Goal: Navigation & Orientation: Find specific page/section

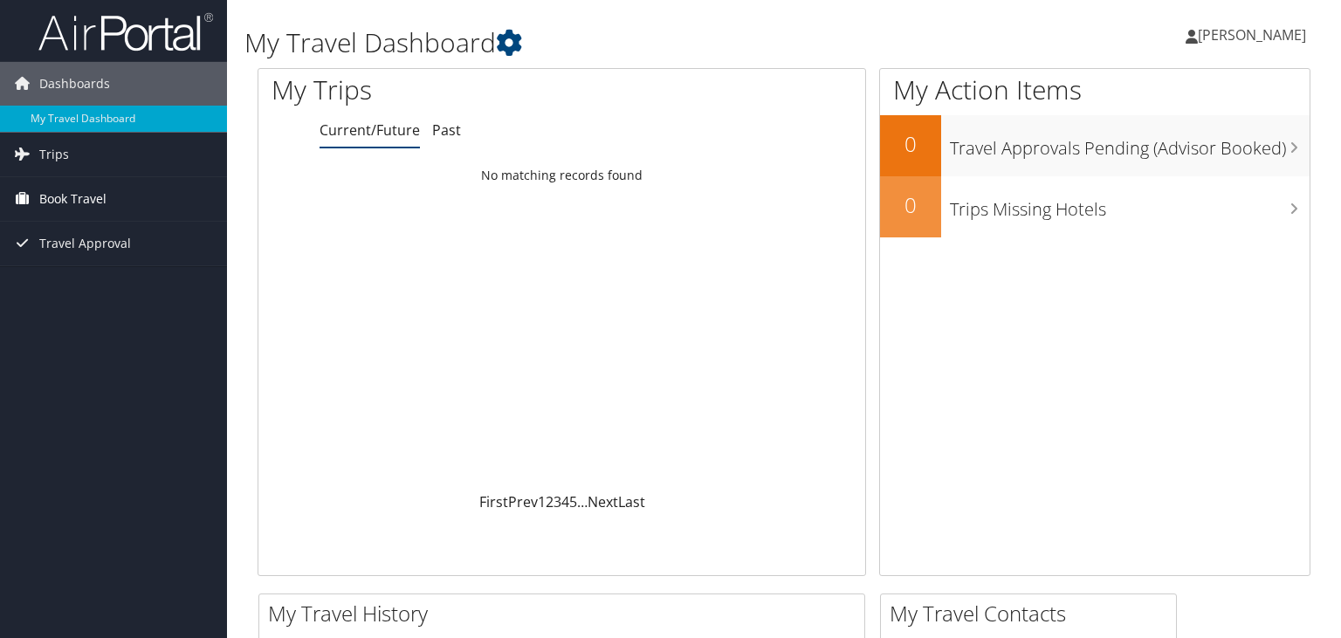
click at [92, 183] on span "Book Travel" at bounding box center [72, 199] width 67 height 44
click at [79, 152] on link "Trips" at bounding box center [113, 155] width 227 height 44
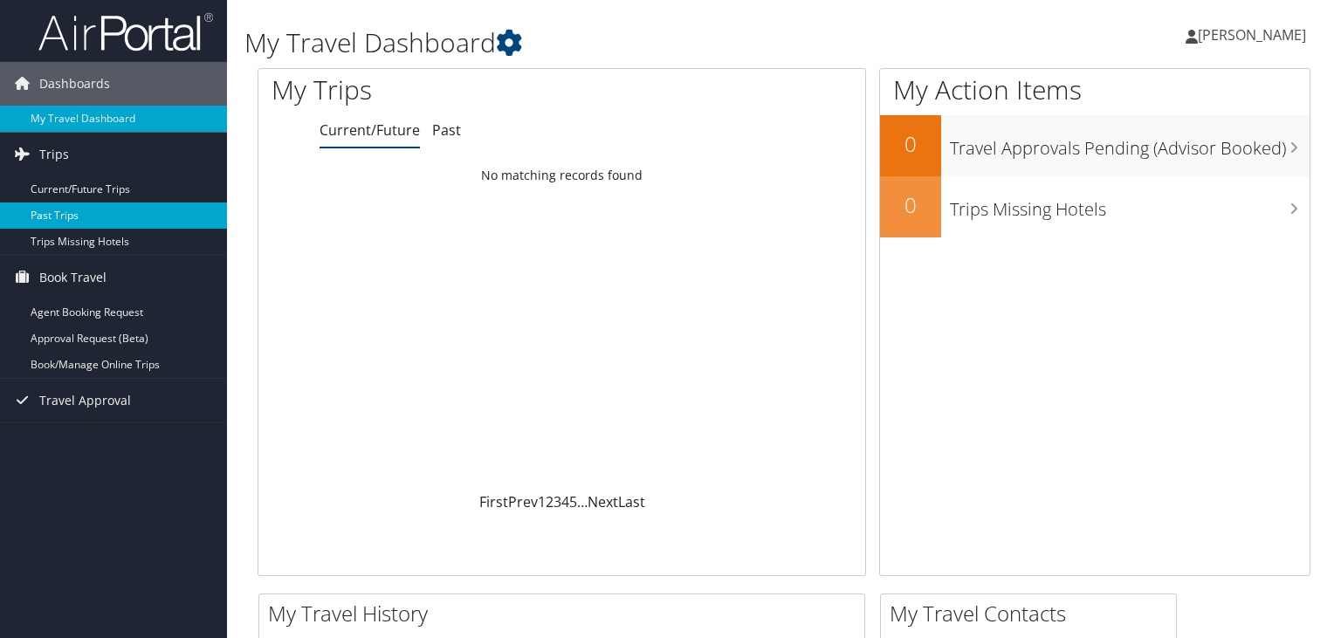
click at [74, 214] on link "Past Trips" at bounding box center [113, 216] width 227 height 26
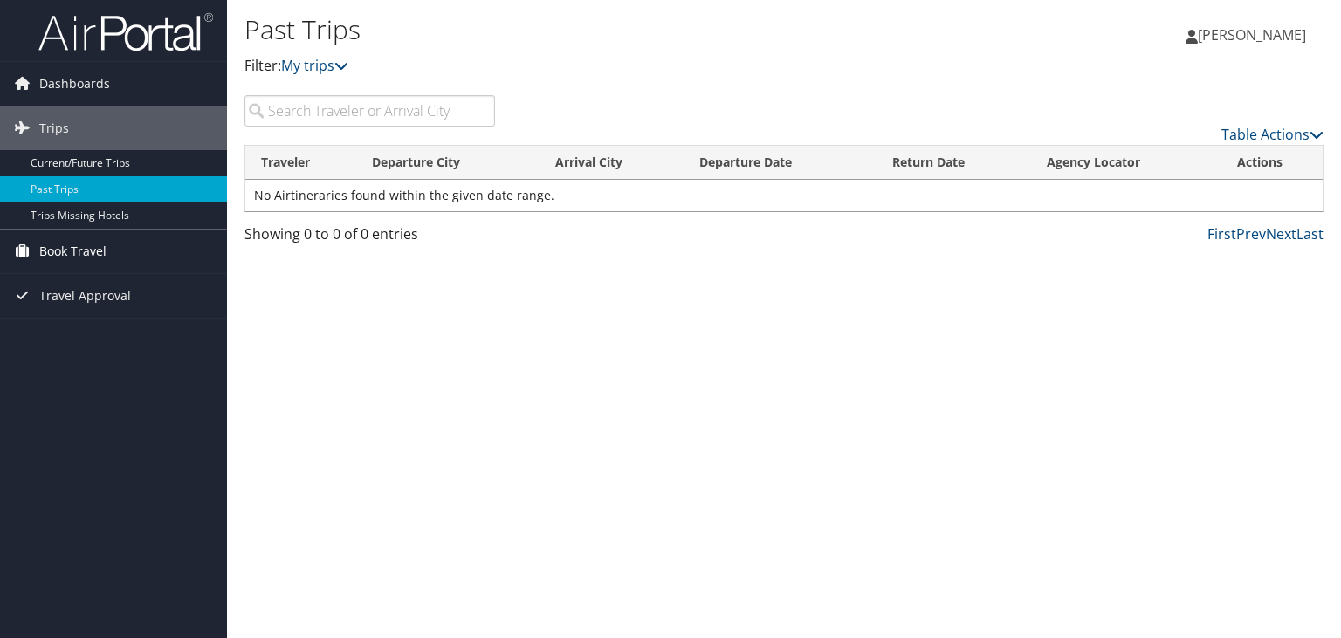
click at [74, 244] on span "Book Travel" at bounding box center [72, 252] width 67 height 44
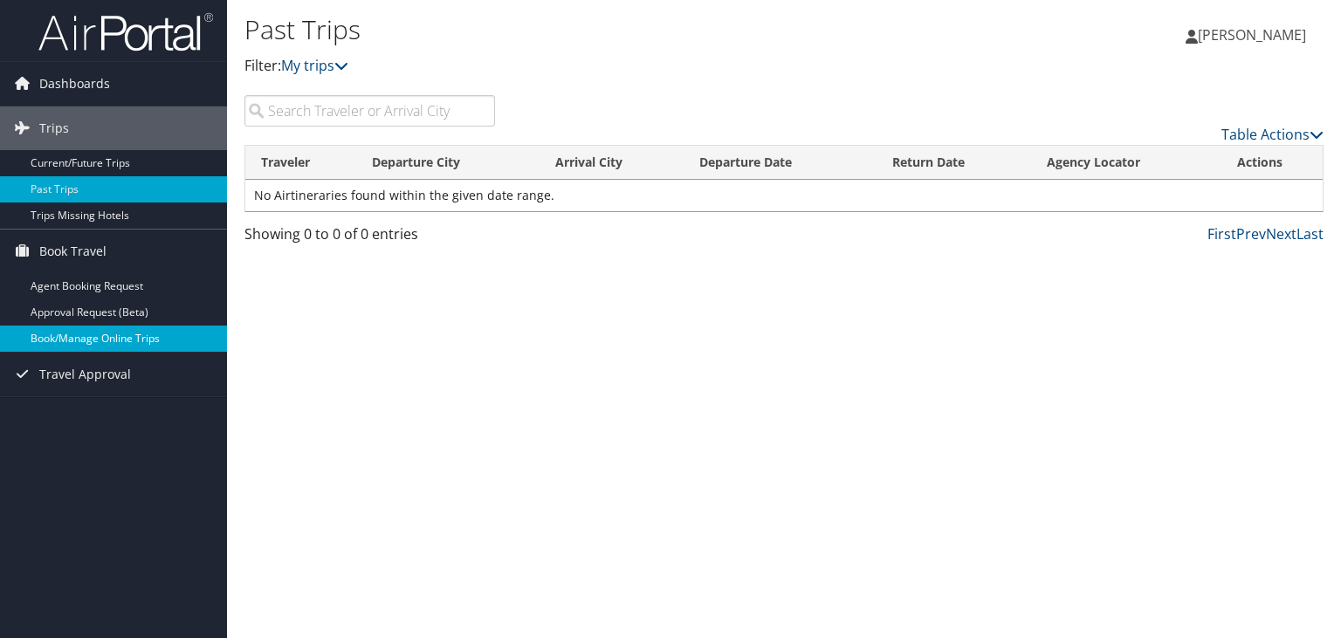
click at [113, 340] on link "Book/Manage Online Trips" at bounding box center [113, 339] width 227 height 26
